Goal: Find specific page/section

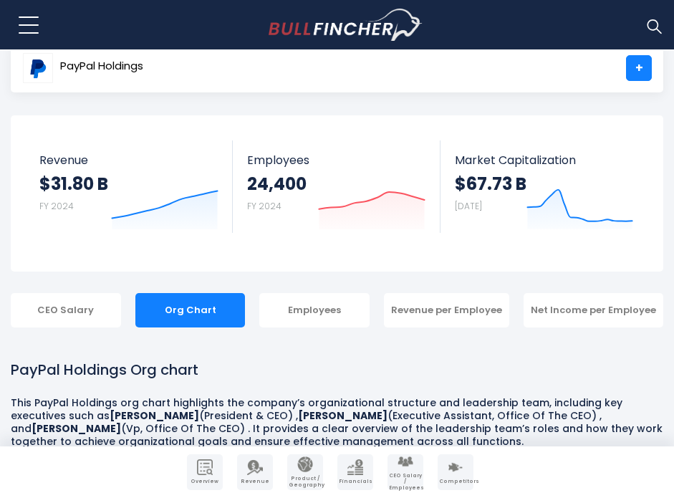
scroll to position [59, 0]
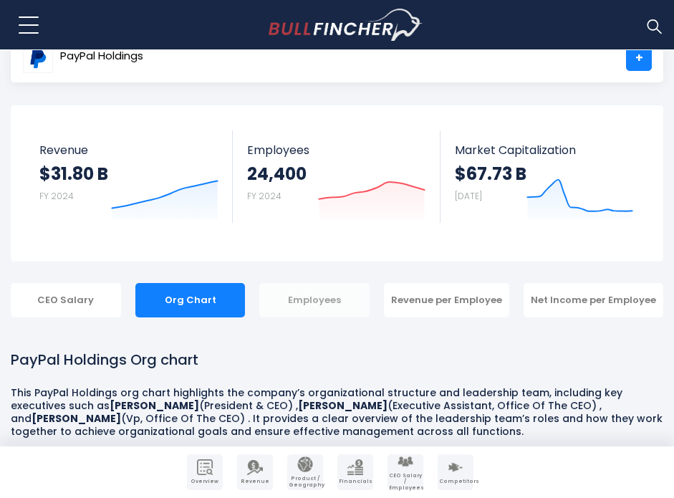
click at [341, 297] on div "Employees" at bounding box center [314, 300] width 110 height 34
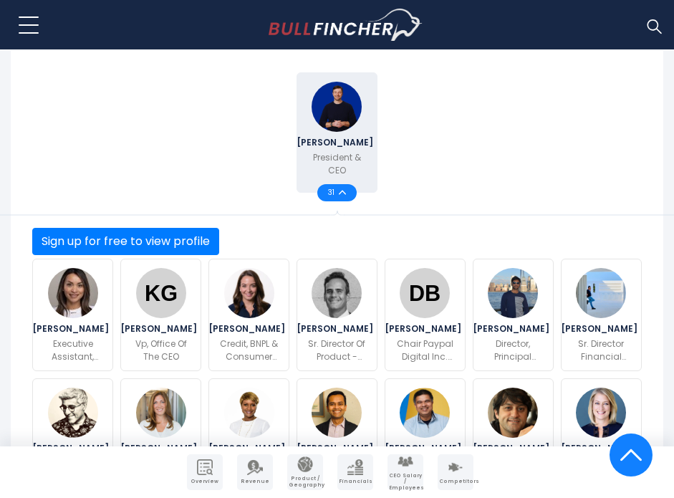
scroll to position [702, 0]
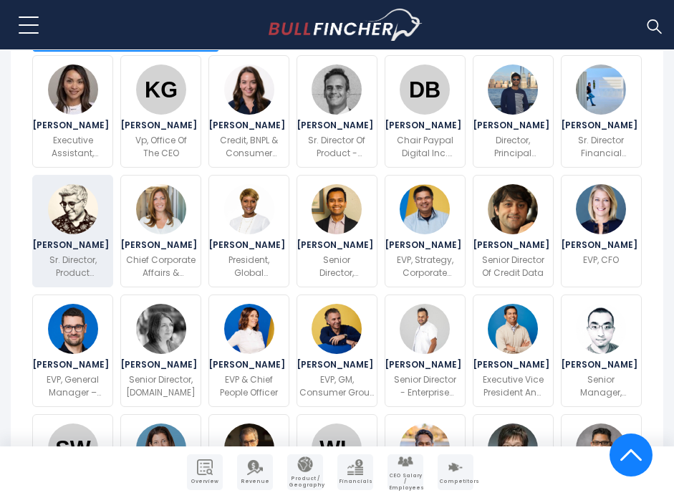
click at [92, 205] on img at bounding box center [73, 209] width 50 height 50
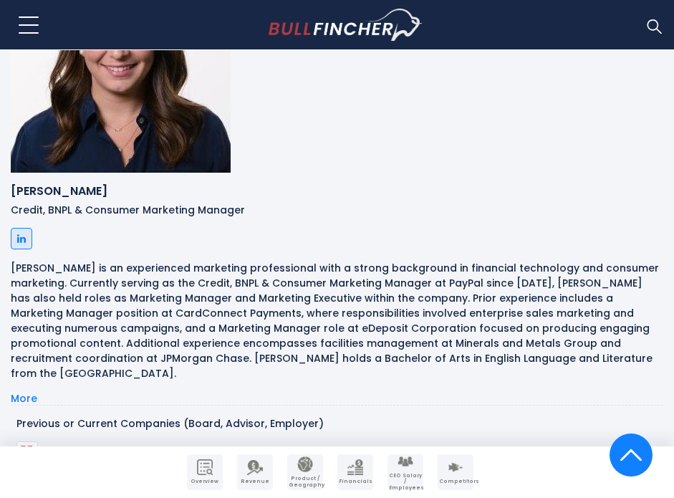
scroll to position [3092, 0]
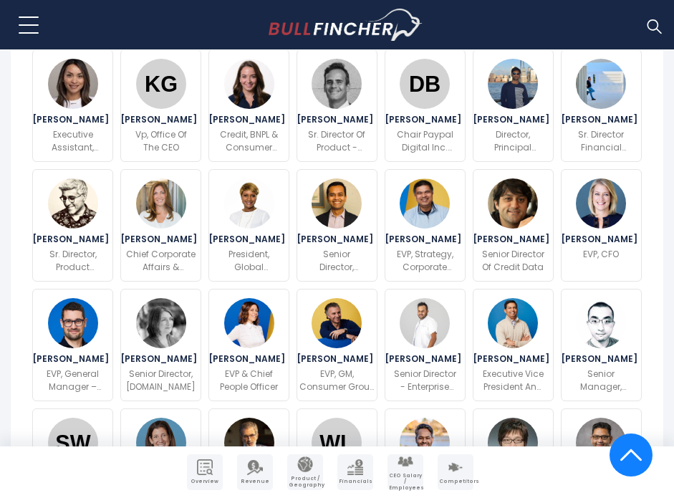
scroll to position [702, 0]
